Goal: Information Seeking & Learning: Compare options

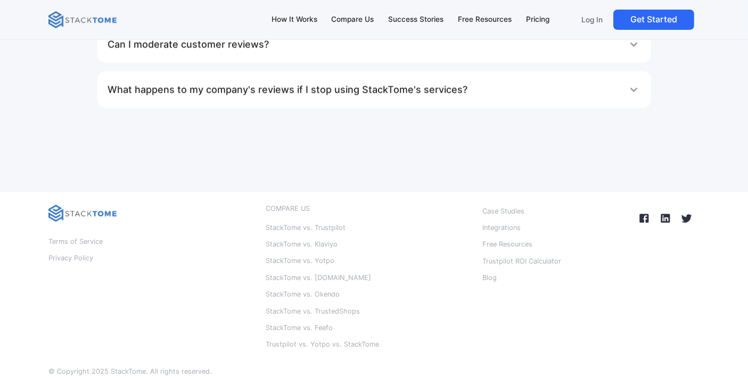
scroll to position [5974, 0]
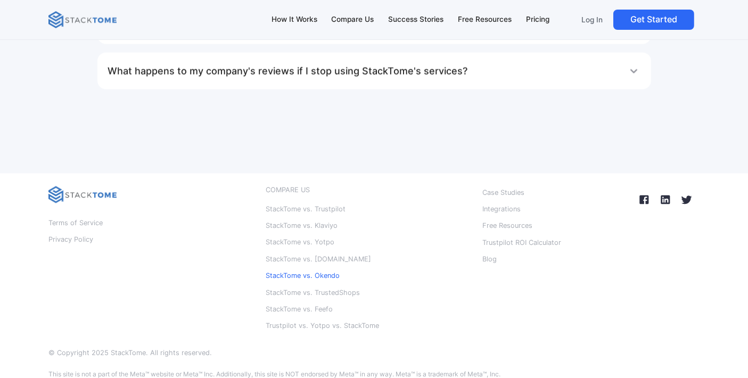
click at [332, 269] on p "StackTome vs. Okendo" at bounding box center [303, 276] width 74 height 14
click at [330, 219] on p "StackTome vs. Klaviyo" at bounding box center [302, 226] width 72 height 14
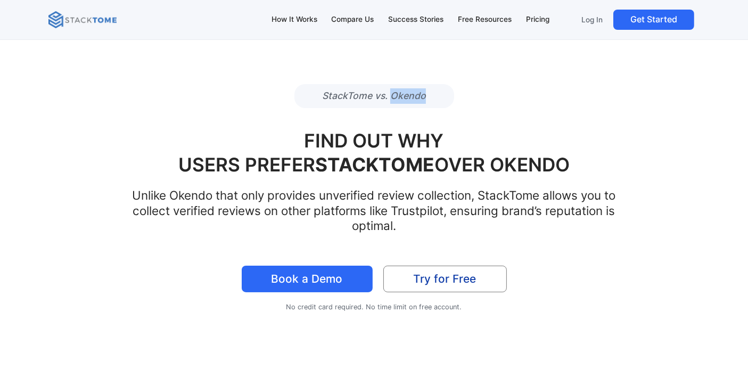
drag, startPoint x: 430, startPoint y: 96, endPoint x: 393, endPoint y: 96, distance: 37.3
click at [393, 96] on p "StackTome vs. Okendo" at bounding box center [375, 96] width 128 height 24
copy p "Okendo"
